Goal: Navigation & Orientation: Locate item on page

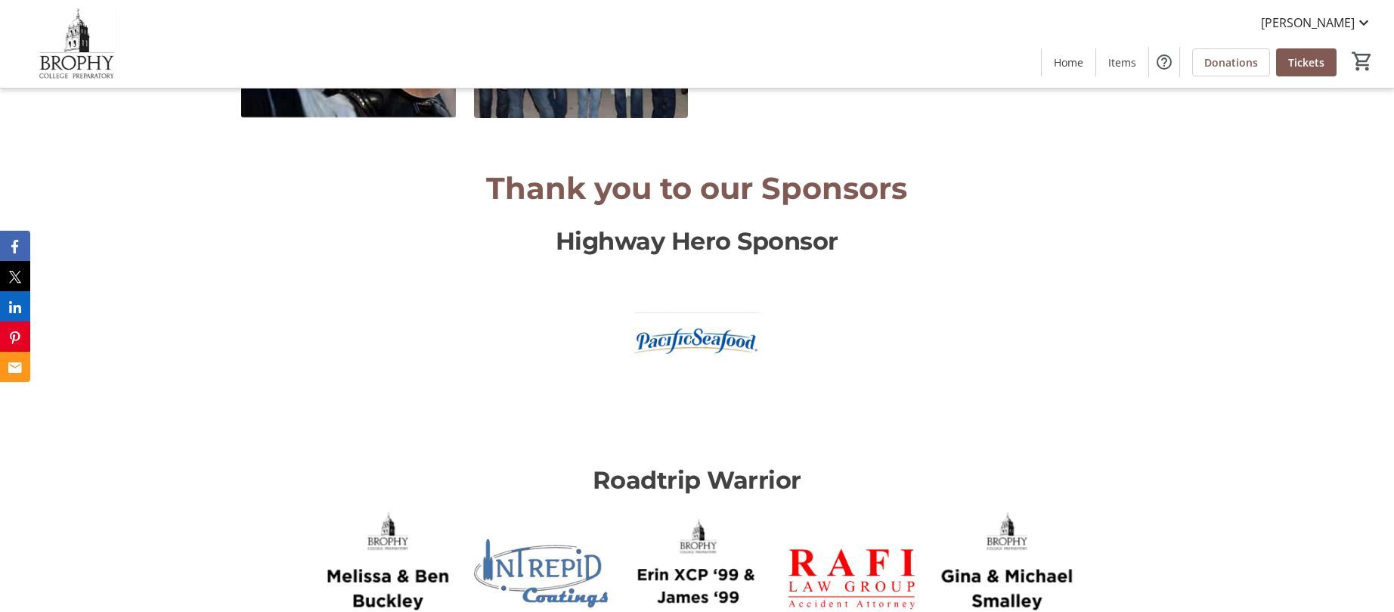
scroll to position [2207, 0]
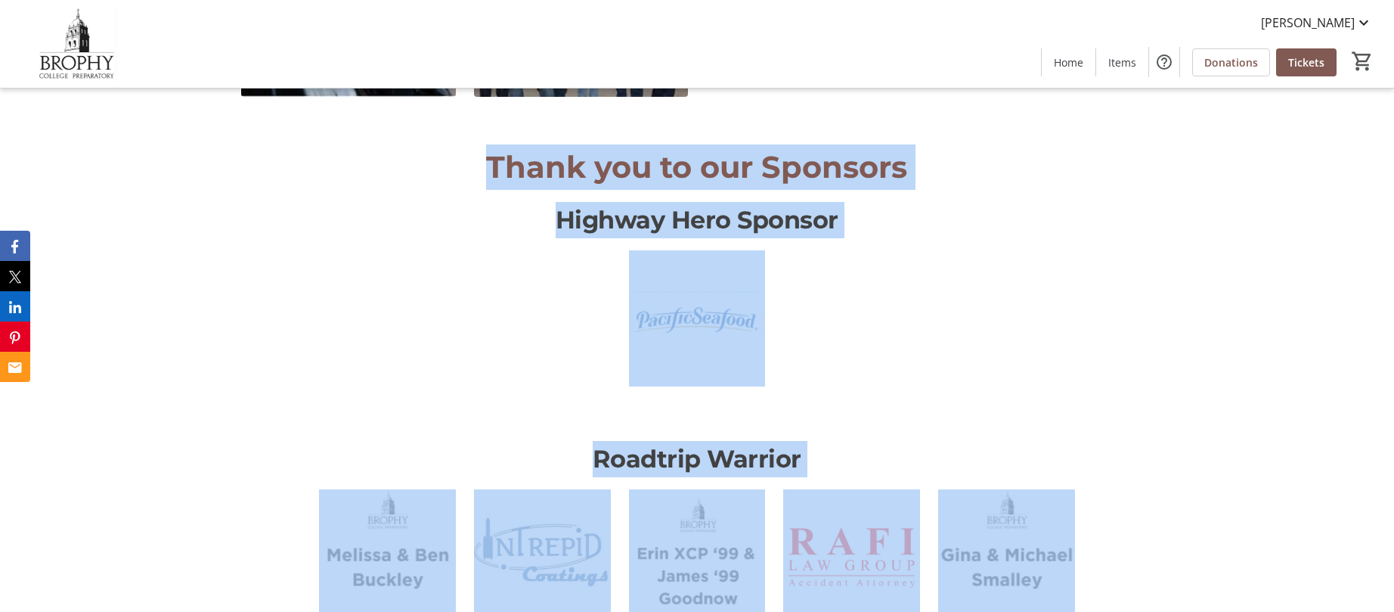
drag, startPoint x: 486, startPoint y: 166, endPoint x: 1152, endPoint y: 579, distance: 784.5
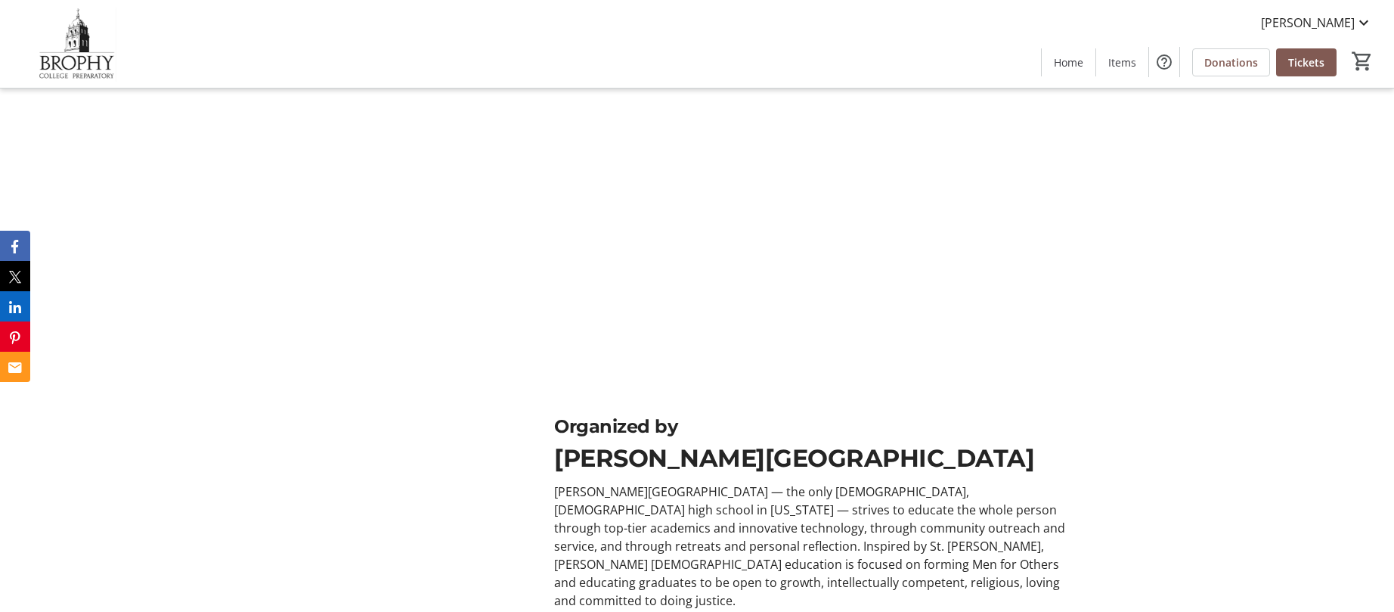
scroll to position [4081, 0]
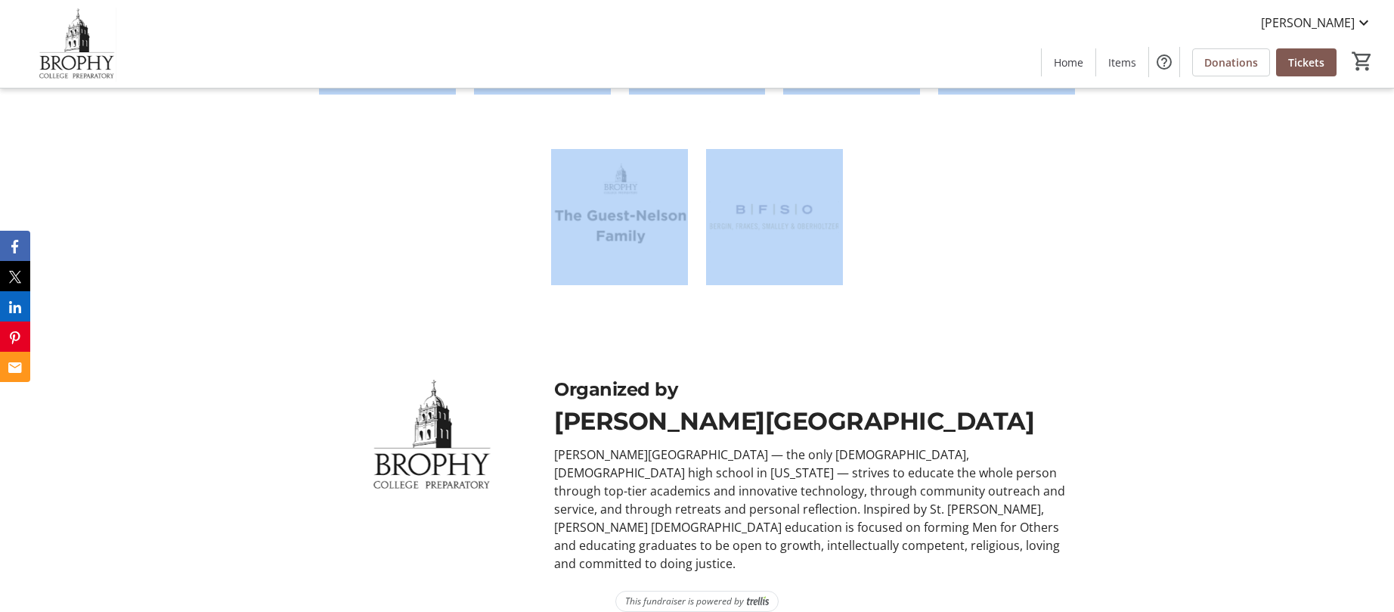
click at [965, 248] on div at bounding box center [696, 149] width 929 height 383
click at [859, 242] on div at bounding box center [696, 149] width 929 height 383
click at [811, 246] on img at bounding box center [774, 217] width 137 height 137
click at [797, 211] on img at bounding box center [774, 217] width 137 height 137
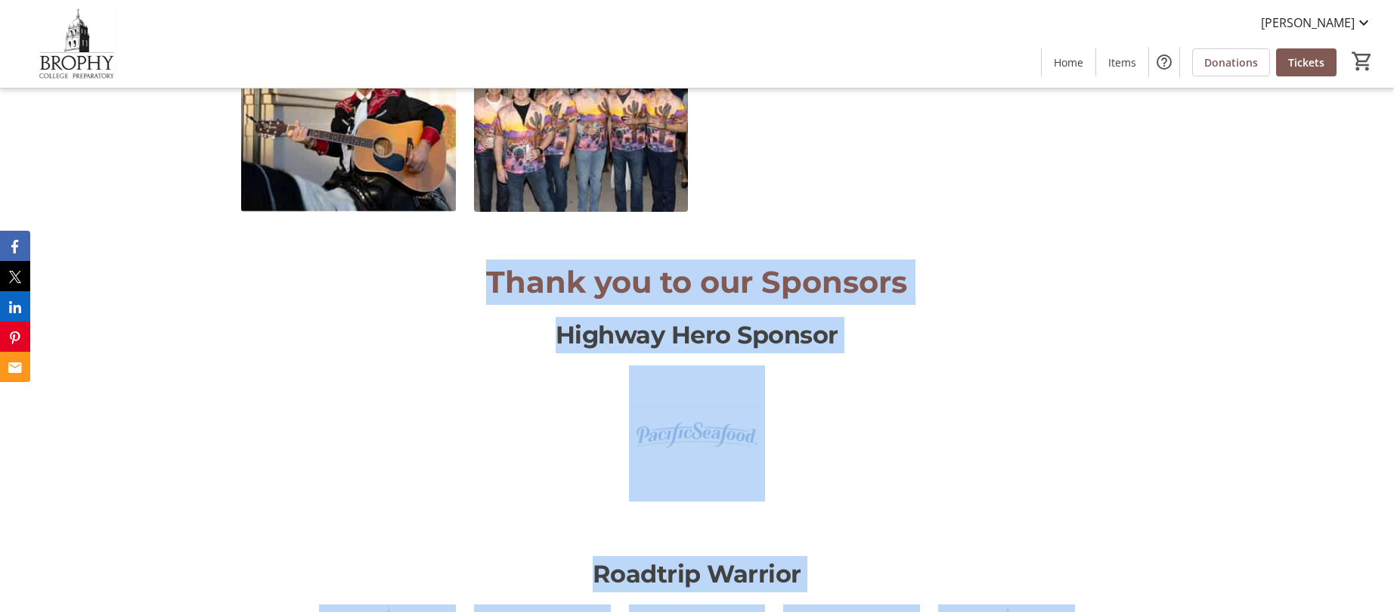
scroll to position [2255, 0]
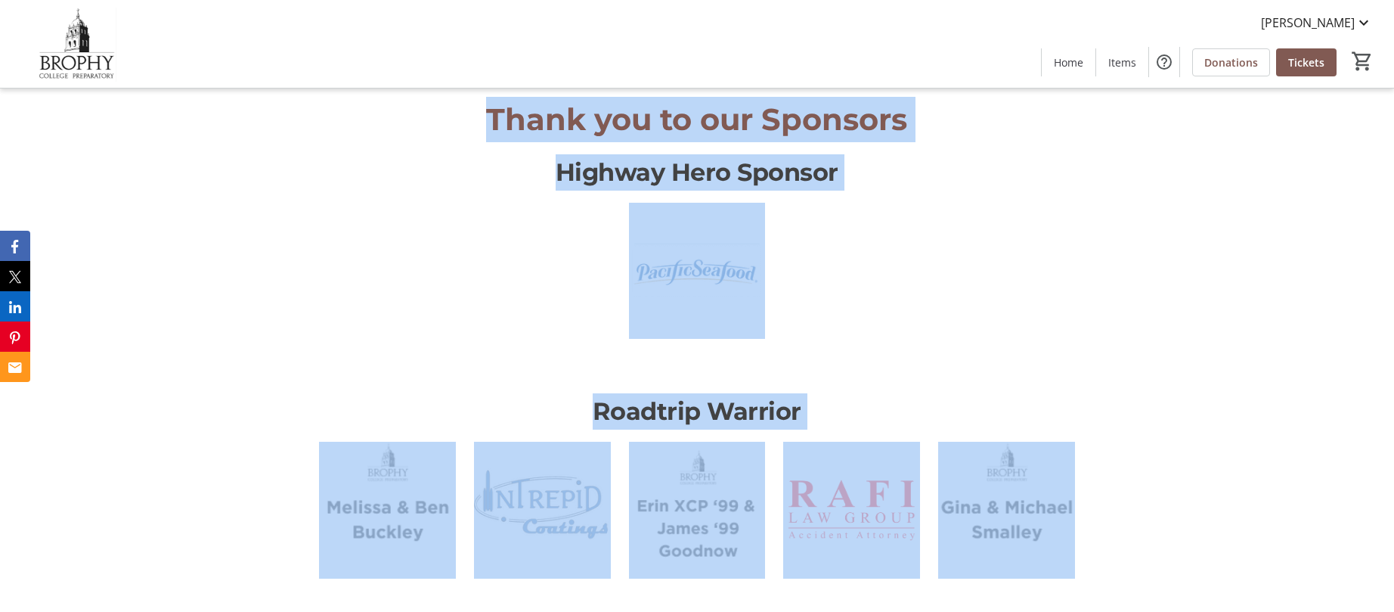
click at [811, 305] on div at bounding box center [696, 298] width 929 height 191
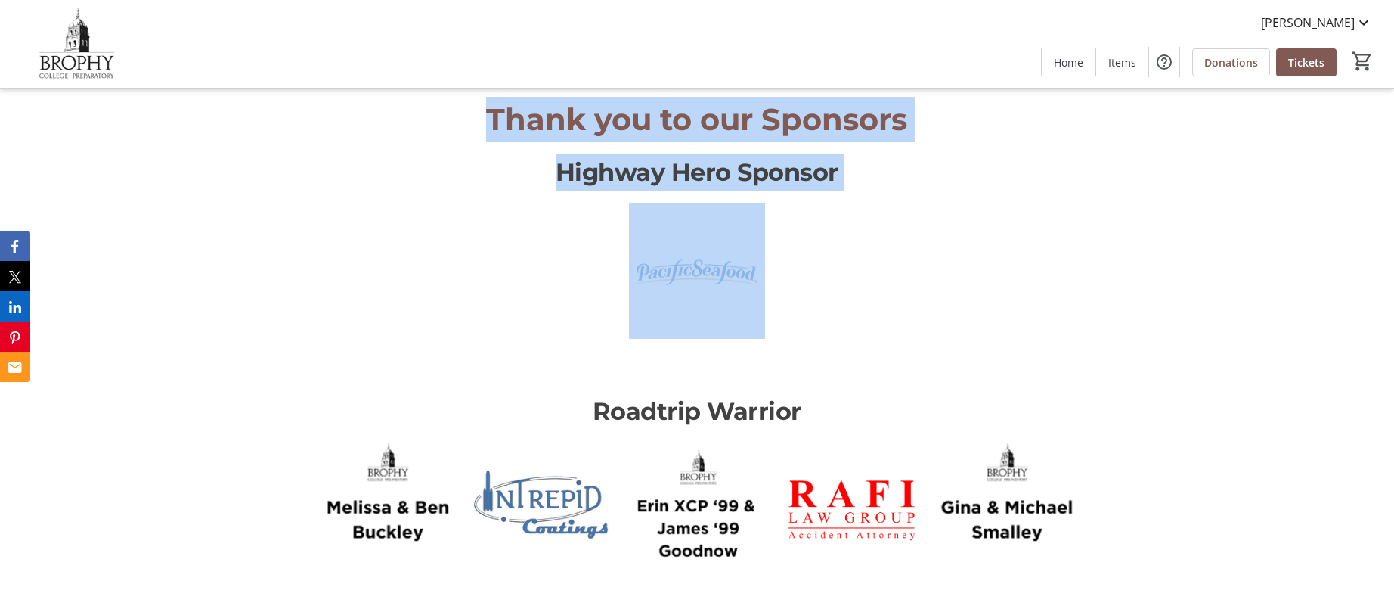
drag, startPoint x: 489, startPoint y: 116, endPoint x: 717, endPoint y: 288, distance: 285.1
copy div "Thank you to our Sponsors Highway Hero Sponsor"
click at [859, 265] on div at bounding box center [696, 298] width 929 height 191
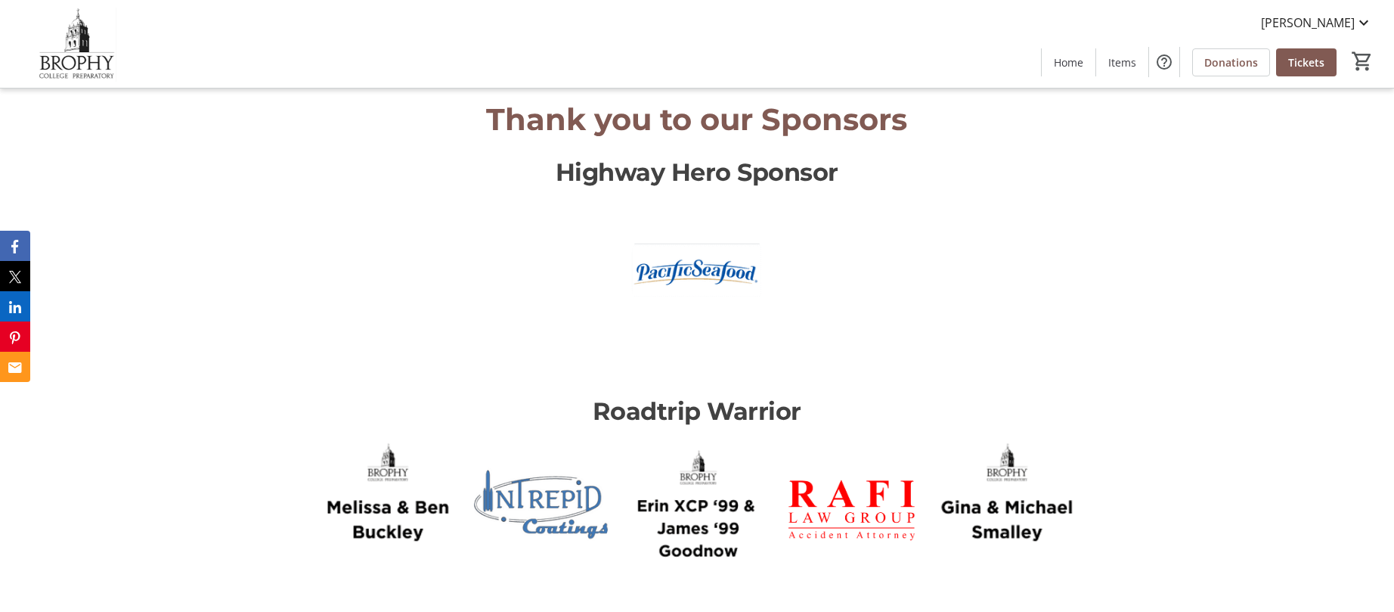
click at [690, 261] on img at bounding box center [697, 271] width 137 height 137
click at [693, 276] on img at bounding box center [697, 271] width 137 height 137
click at [800, 245] on div at bounding box center [696, 298] width 929 height 191
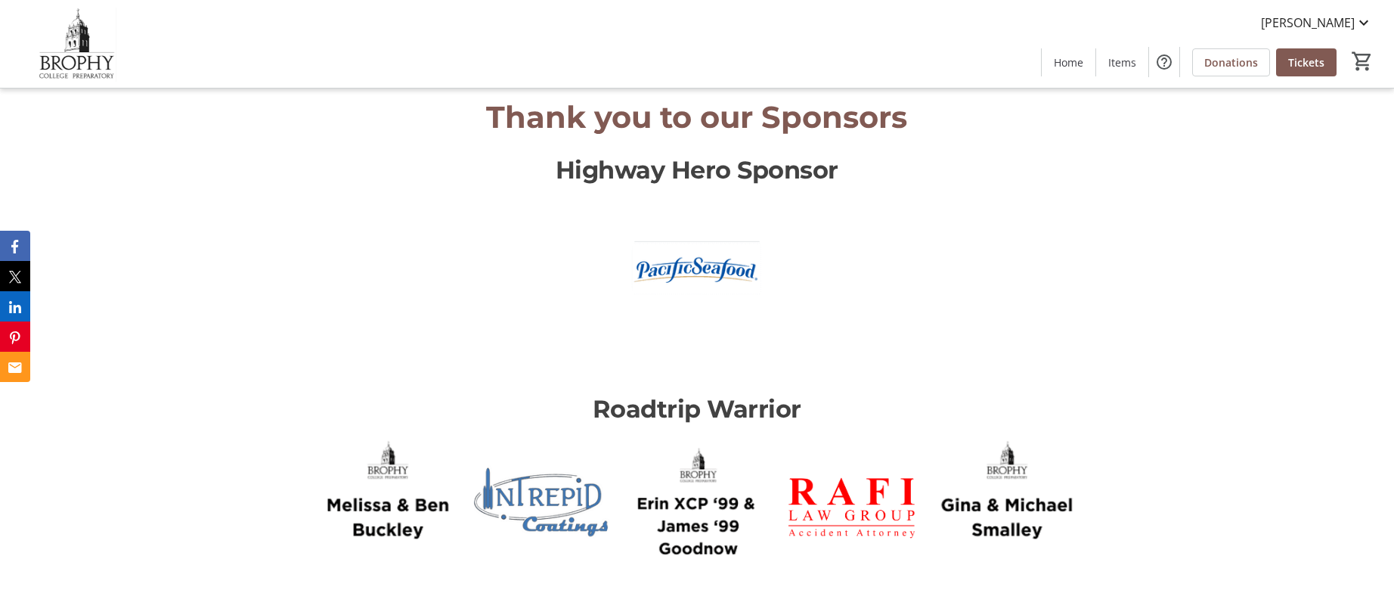
scroll to position [2258, 0]
click at [695, 249] on img at bounding box center [697, 268] width 137 height 137
click at [691, 235] on img at bounding box center [697, 268] width 137 height 137
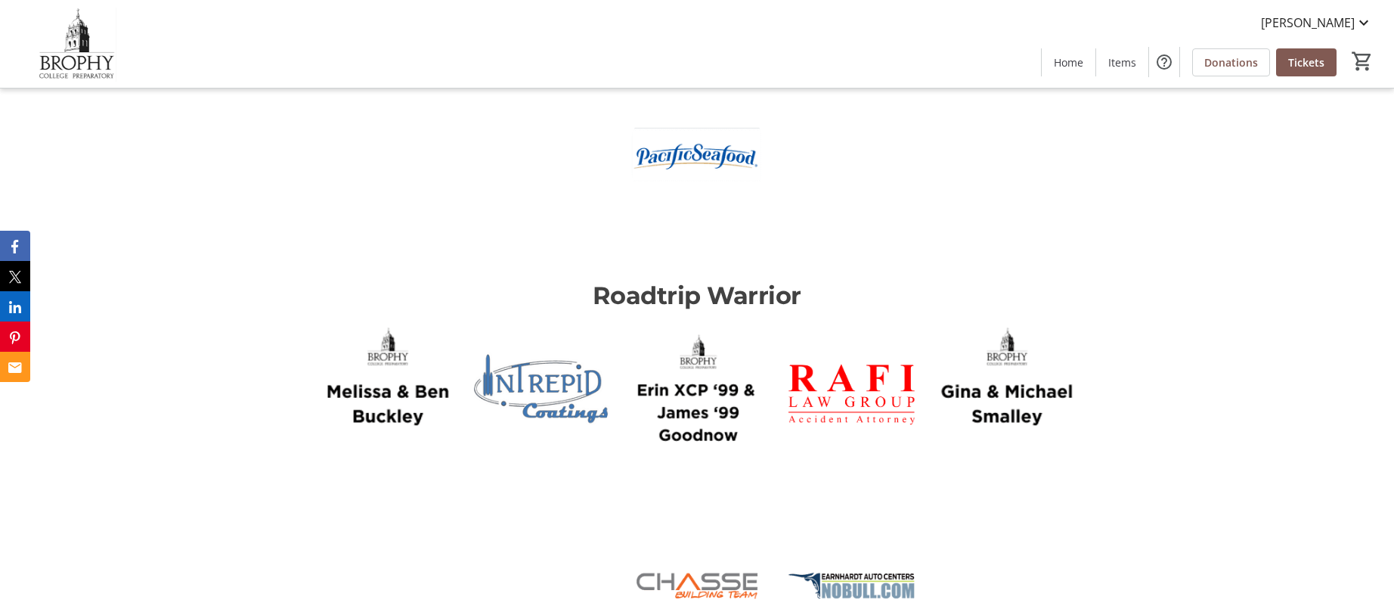
scroll to position [2393, 0]
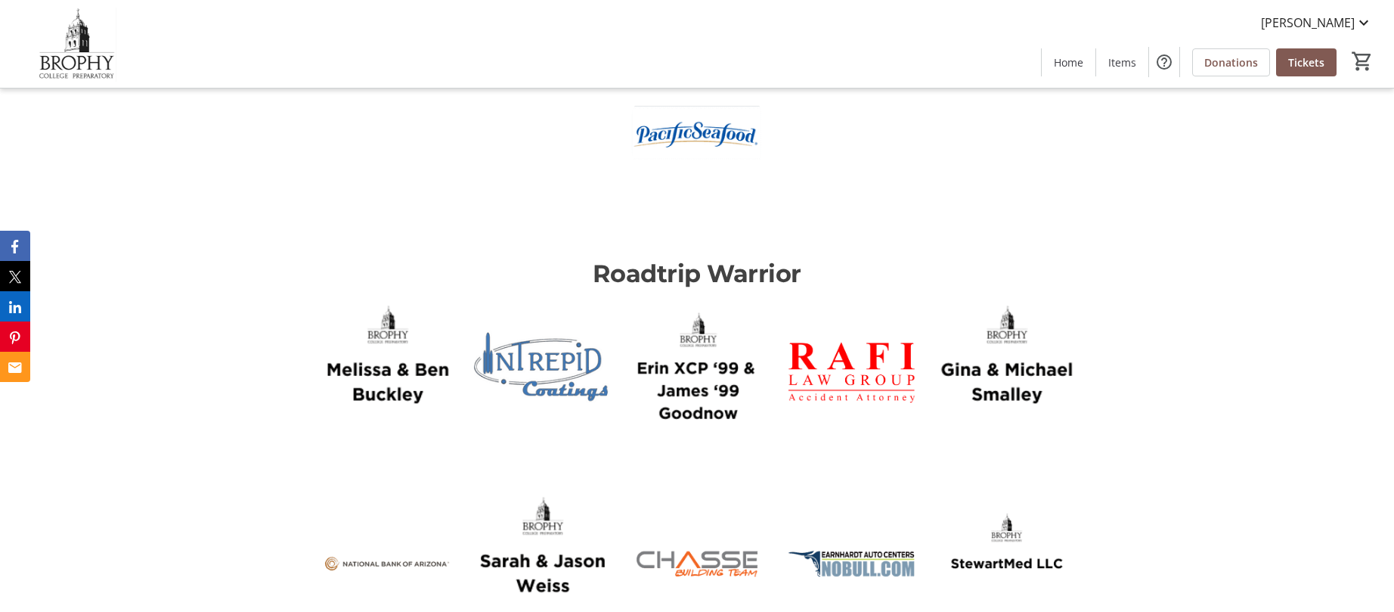
click at [336, 341] on img at bounding box center [387, 372] width 137 height 137
click at [349, 349] on img at bounding box center [387, 372] width 137 height 137
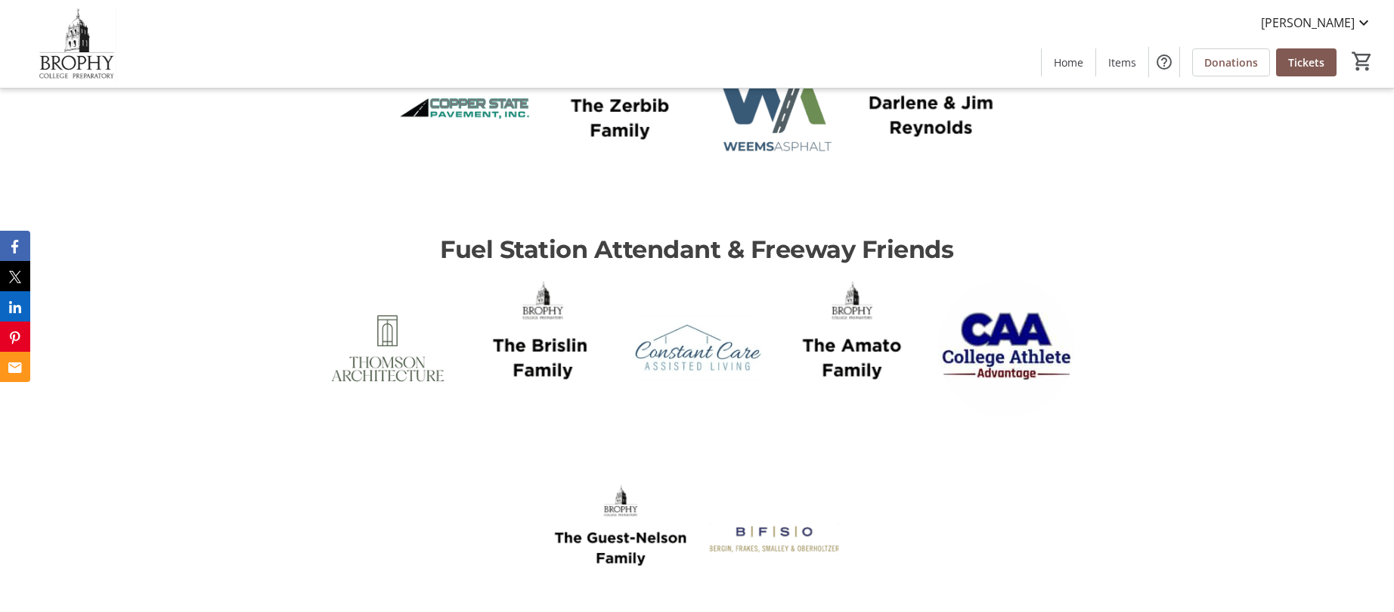
scroll to position [3743, 0]
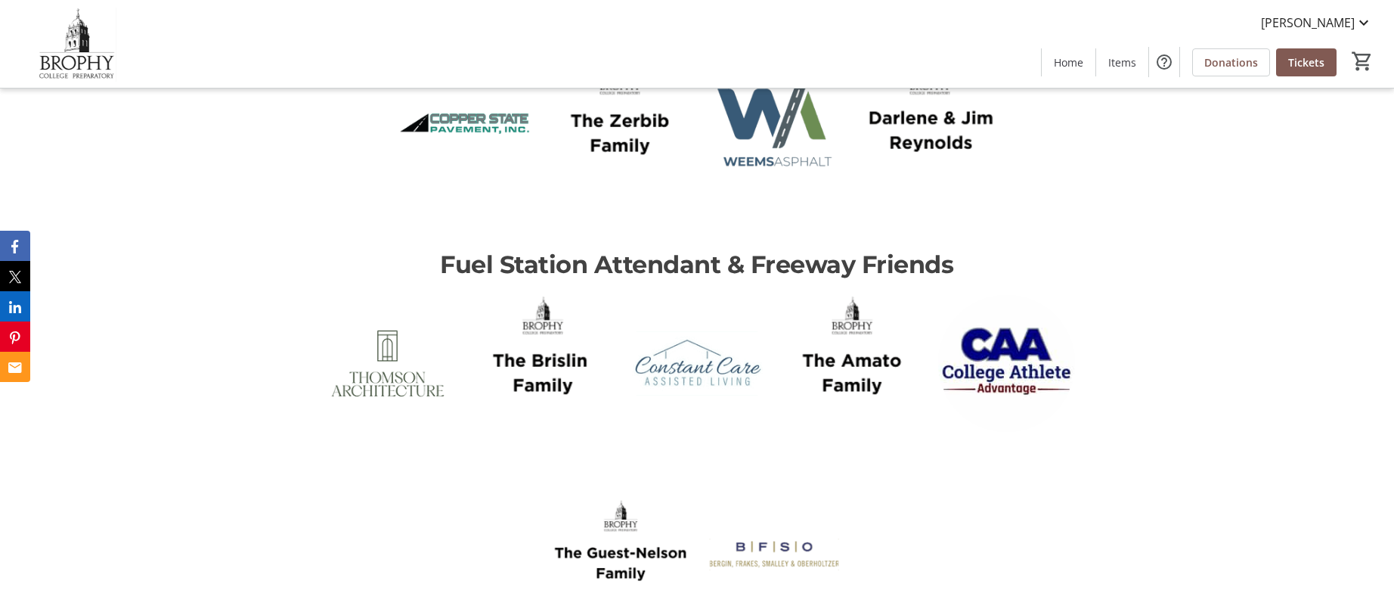
click at [926, 255] on span "Fuel Station Attendant & Freeway Friends" at bounding box center [696, 264] width 513 height 29
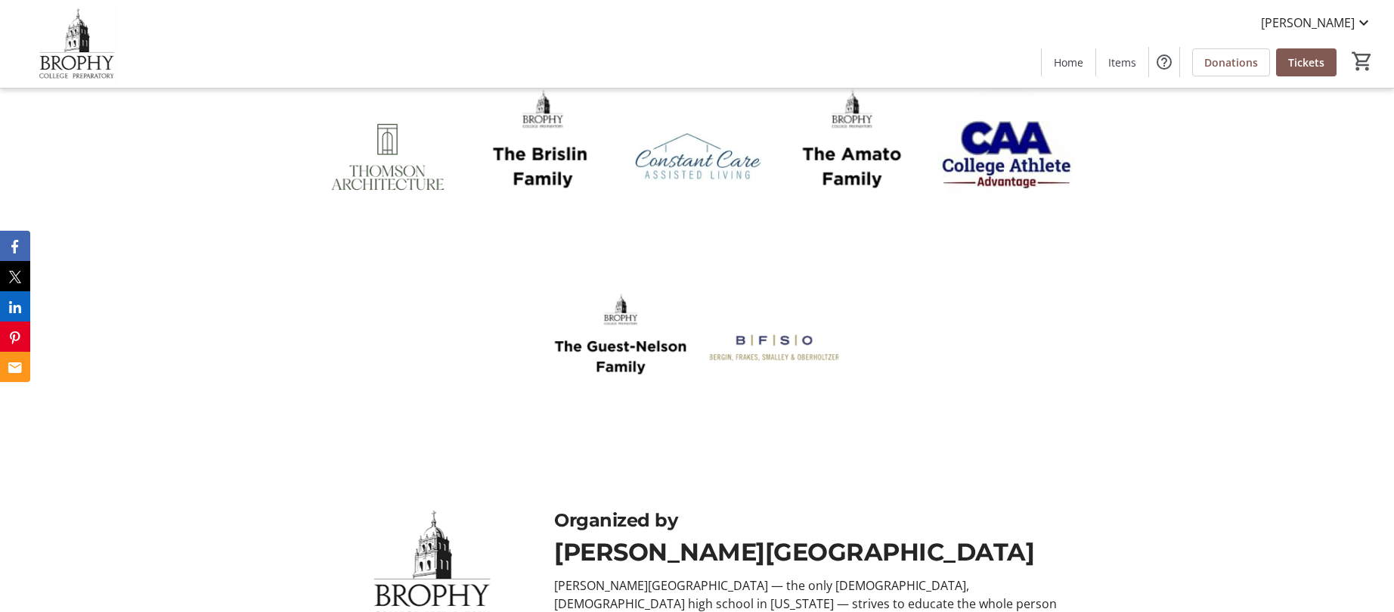
scroll to position [3938, 0]
